Goal: Task Accomplishment & Management: Manage account settings

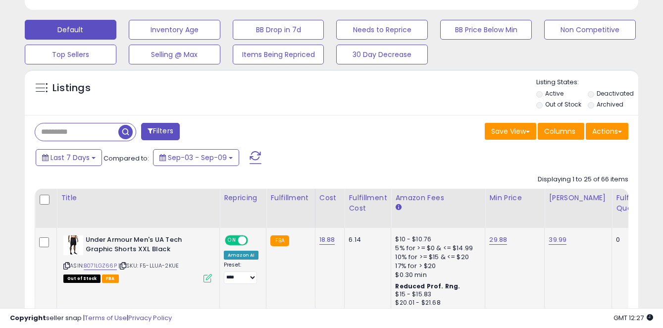
scroll to position [349, 0]
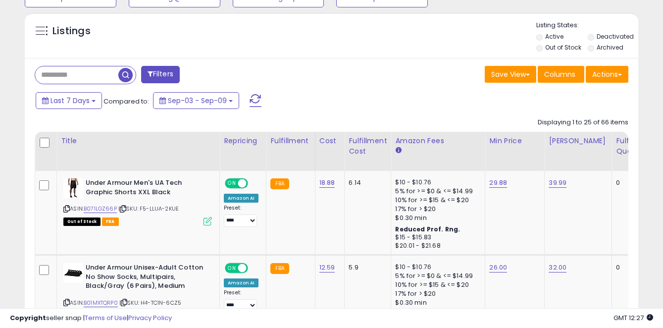
click at [544, 49] on li "Out of Stock" at bounding box center [562, 48] width 50 height 11
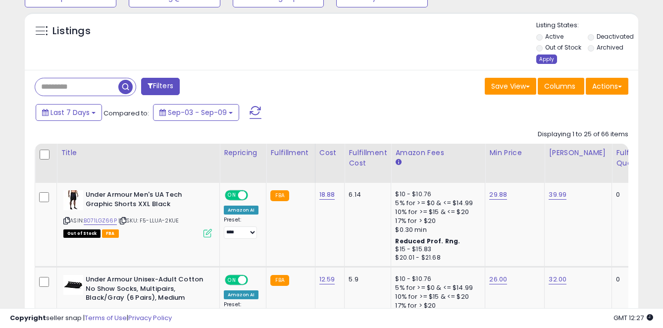
click at [547, 60] on div "Apply" at bounding box center [547, 58] width 21 height 9
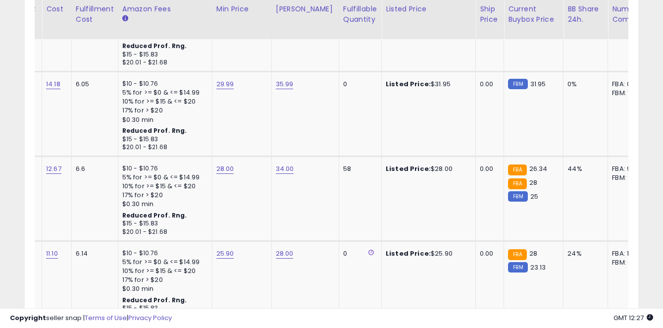
scroll to position [0, 277]
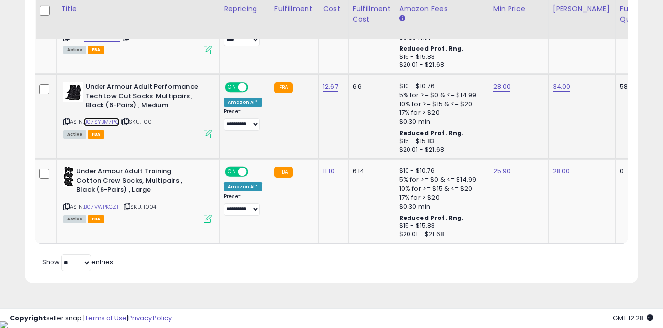
click at [103, 125] on link "B07SYBM7PQ" at bounding box center [102, 122] width 36 height 8
drag, startPoint x: 553, startPoint y: 86, endPoint x: 548, endPoint y: 88, distance: 5.3
click at [553, 86] on link "34.00" at bounding box center [562, 87] width 18 height 10
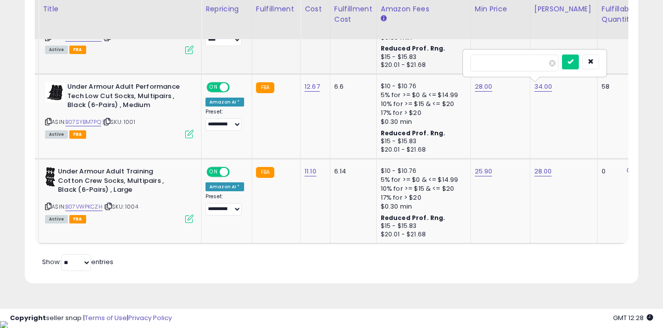
drag, startPoint x: 496, startPoint y: 64, endPoint x: 457, endPoint y: 61, distance: 39.2
type input "**"
drag, startPoint x: 528, startPoint y: 119, endPoint x: 533, endPoint y: 117, distance: 5.8
click at [530, 119] on td "34.00 **" at bounding box center [563, 116] width 67 height 85
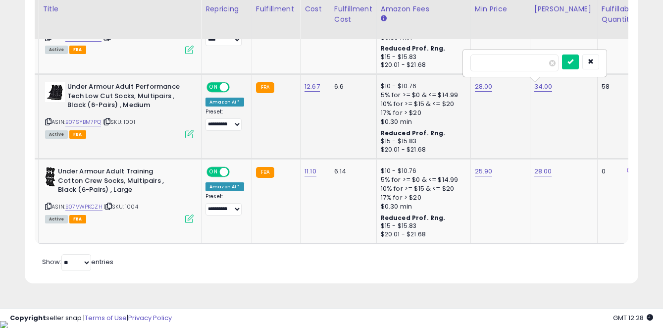
click at [553, 112] on td "34.00 **" at bounding box center [563, 116] width 67 height 85
click at [579, 66] on button "submit" at bounding box center [570, 61] width 17 height 15
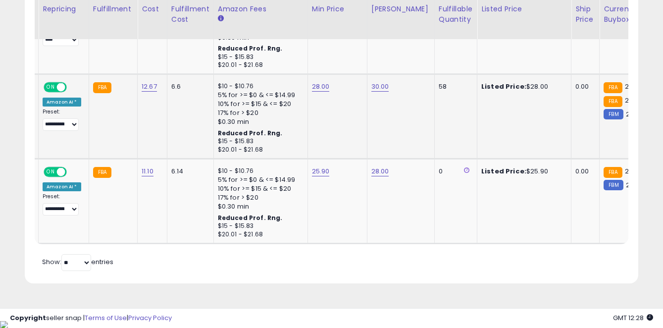
scroll to position [0, 238]
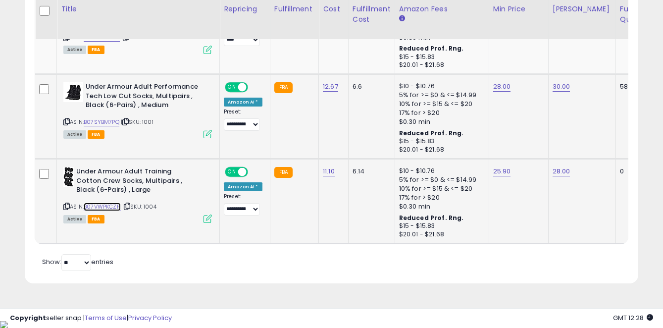
click at [110, 208] on link "B07VWPKCZH" at bounding box center [102, 207] width 37 height 8
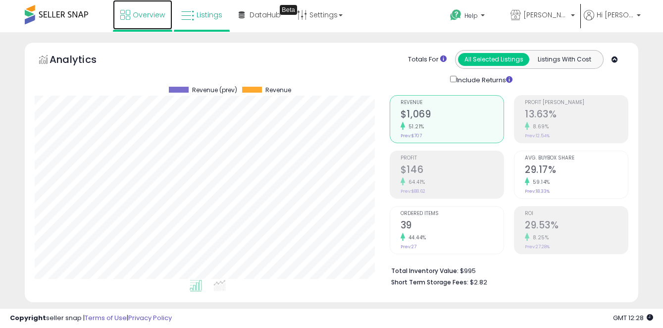
click at [151, 17] on span "Overview" at bounding box center [149, 15] width 32 height 10
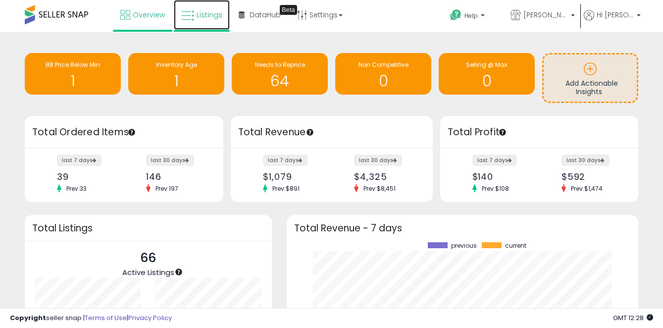
click at [199, 22] on link "Listings" at bounding box center [202, 15] width 56 height 30
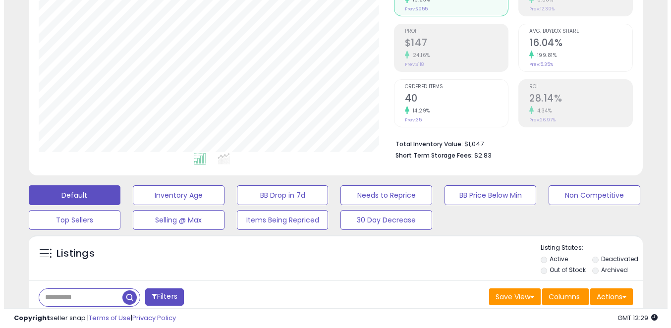
scroll to position [132, 0]
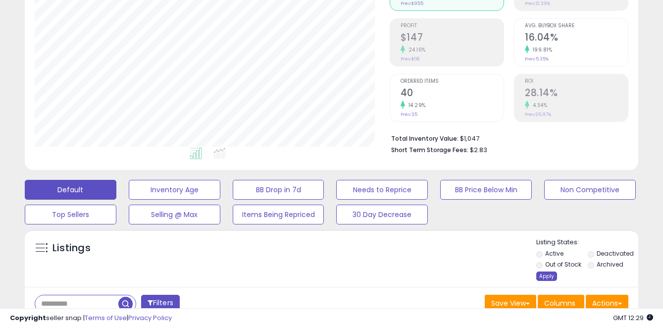
click at [542, 273] on div "Apply" at bounding box center [547, 275] width 21 height 9
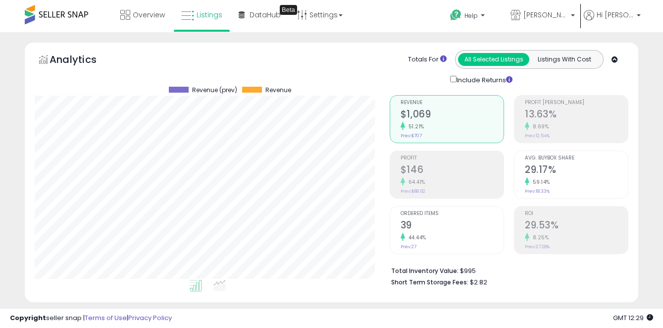
click at [444, 175] on h2 "$146" at bounding box center [452, 170] width 103 height 13
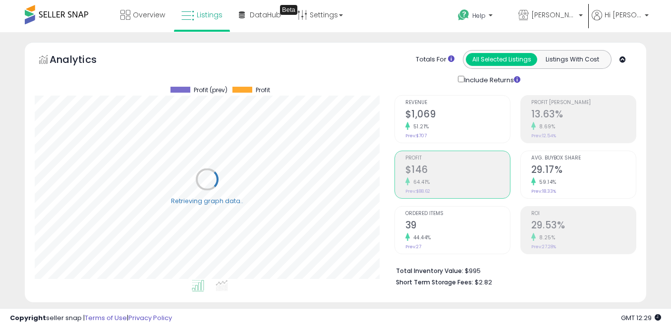
scroll to position [495221, 495069]
click at [448, 129] on div "51.21%" at bounding box center [452, 126] width 103 height 9
